Goal: Navigation & Orientation: Find specific page/section

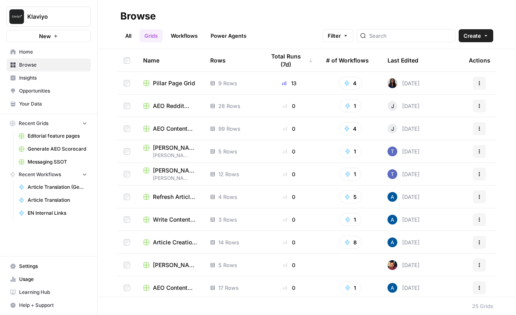
click at [41, 101] on span "Your Data" at bounding box center [53, 103] width 68 height 7
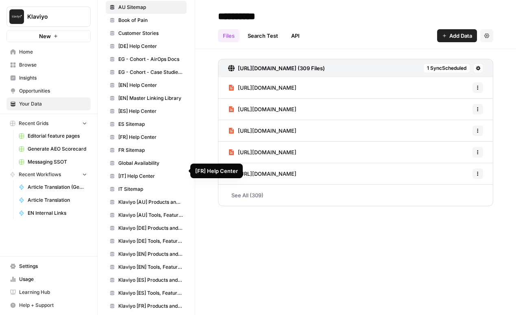
scroll to position [74, 0]
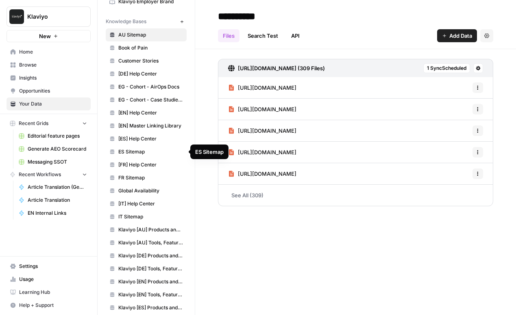
click at [137, 153] on span "ES Sitemap" at bounding box center [150, 151] width 65 height 7
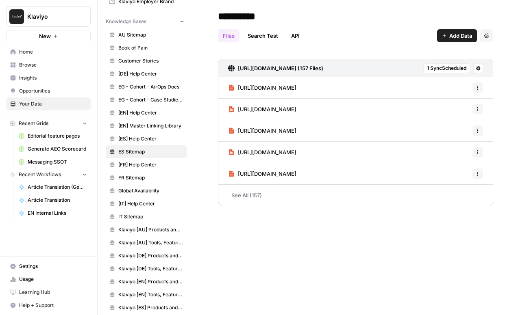
click at [268, 36] on link "Search Test" at bounding box center [263, 35] width 40 height 13
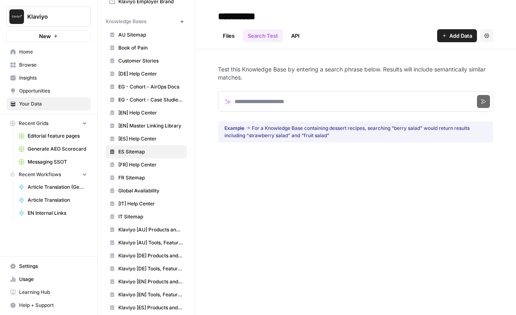
click at [239, 36] on link "Files" at bounding box center [229, 35] width 22 height 13
